Goal: Browse casually: Explore the website without a specific task or goal

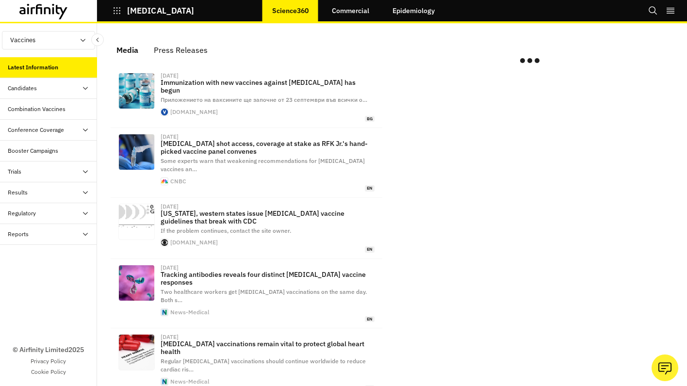
scroll to position [316, 0]
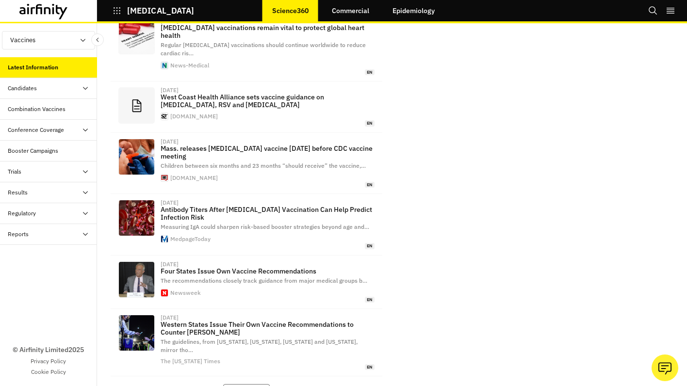
click at [51, 11] on icon at bounding box center [43, 12] width 49 height 16
